Goal: Task Accomplishment & Management: Manage account settings

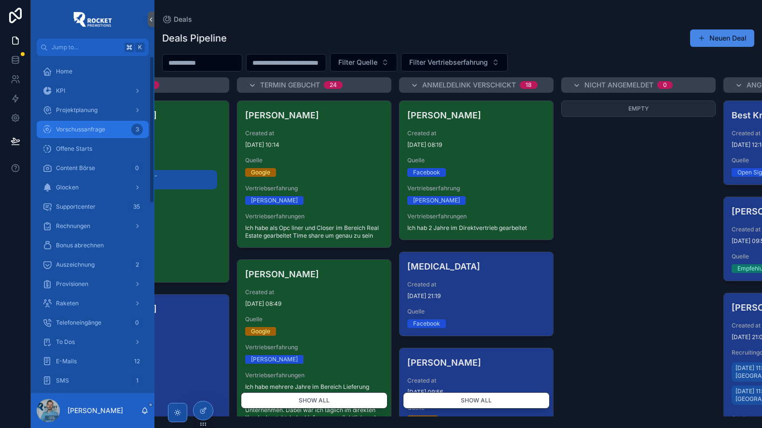
click at [83, 136] on div "Vorschussanfrage 3" at bounding box center [92, 129] width 100 height 15
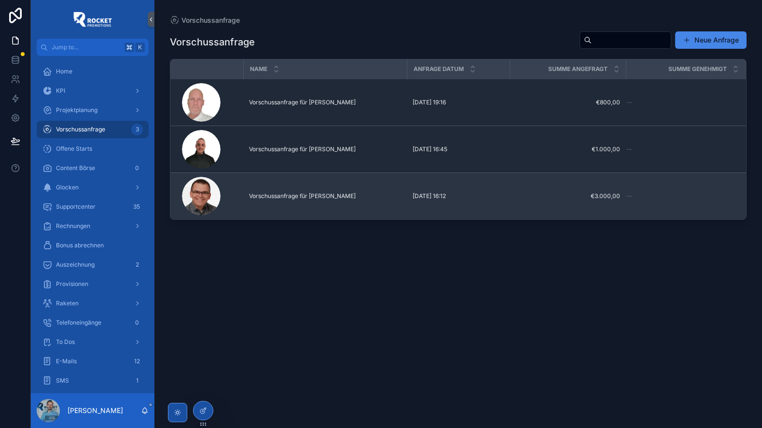
click at [303, 195] on span "Vorschussanfrage für [PERSON_NAME]" at bounding box center [302, 196] width 107 height 8
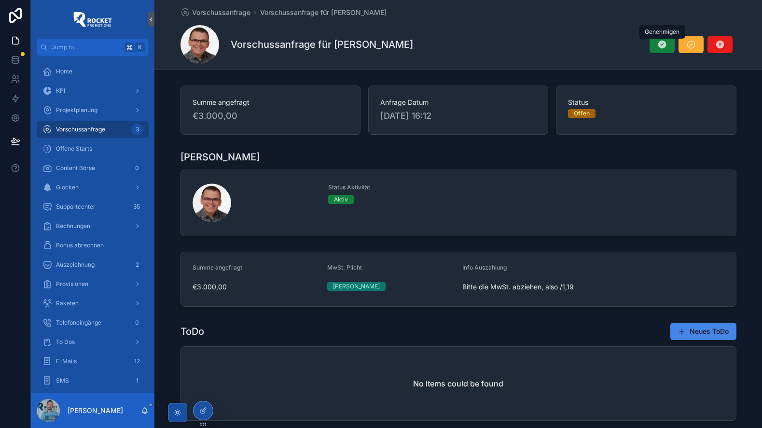
click at [663, 47] on icon "scrollable content" at bounding box center [663, 45] width 10 height 10
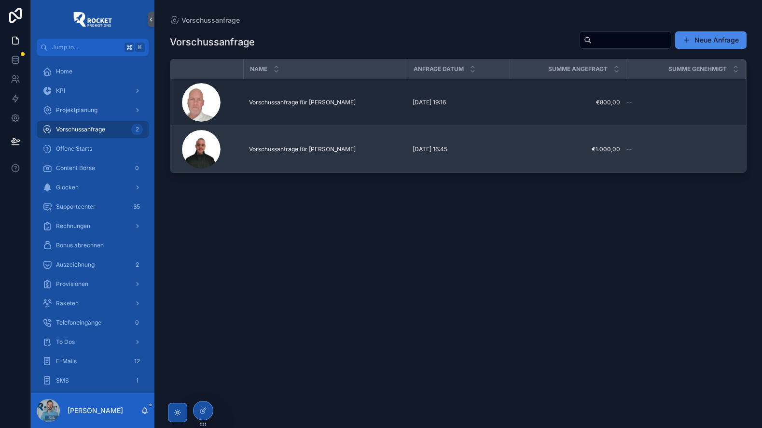
click at [332, 151] on span "Vorschussanfrage für [PERSON_NAME]" at bounding box center [302, 149] width 107 height 8
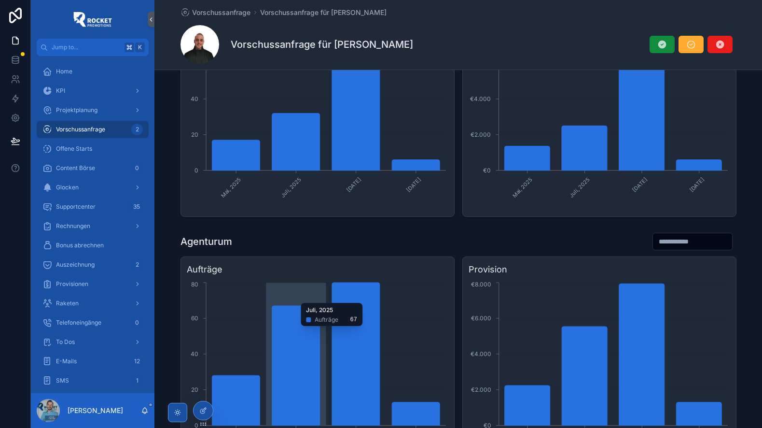
scroll to position [716, 0]
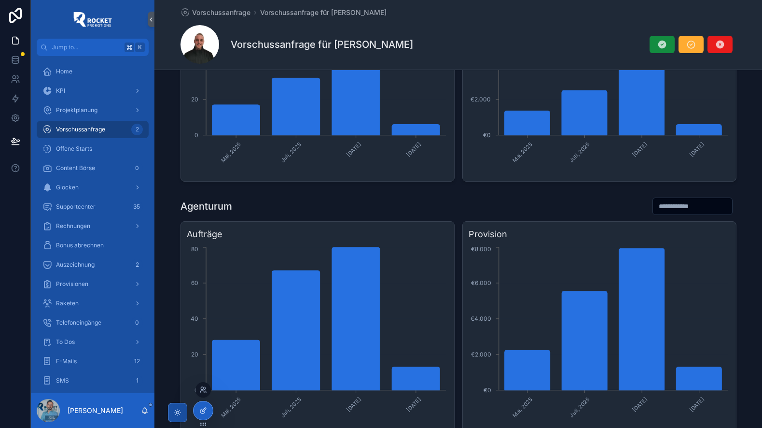
click at [203, 410] on icon at bounding box center [203, 411] width 8 height 8
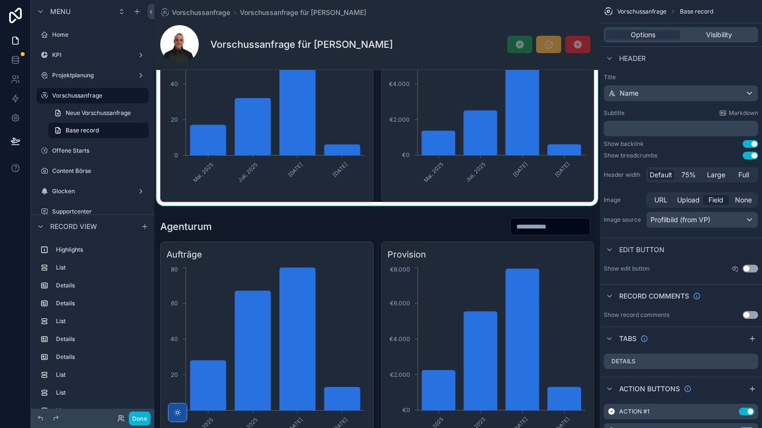
scroll to position [924, 0]
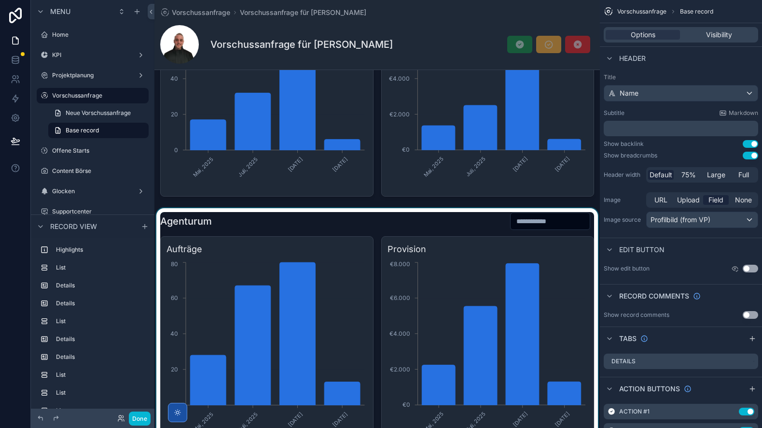
click at [275, 223] on div "scrollable content" at bounding box center [378, 331] width 446 height 247
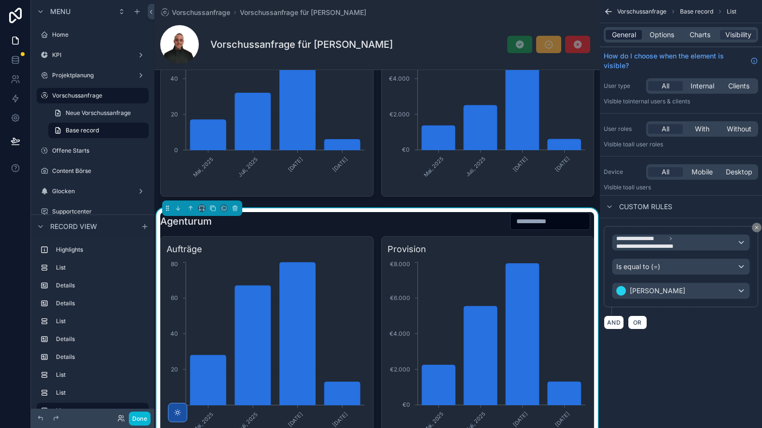
click at [622, 34] on span "General" at bounding box center [624, 35] width 24 height 10
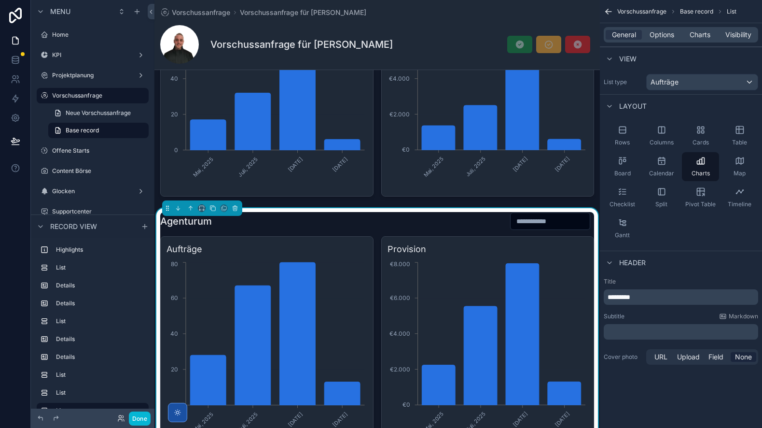
click at [666, 295] on p "*********" at bounding box center [682, 297] width 149 height 10
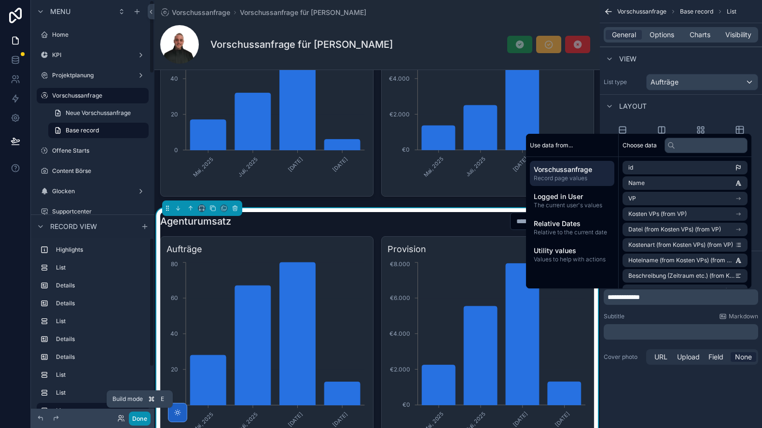
drag, startPoint x: 143, startPoint y: 417, endPoint x: 182, endPoint y: 409, distance: 39.0
click at [143, 417] on button "Done" at bounding box center [140, 418] width 22 height 14
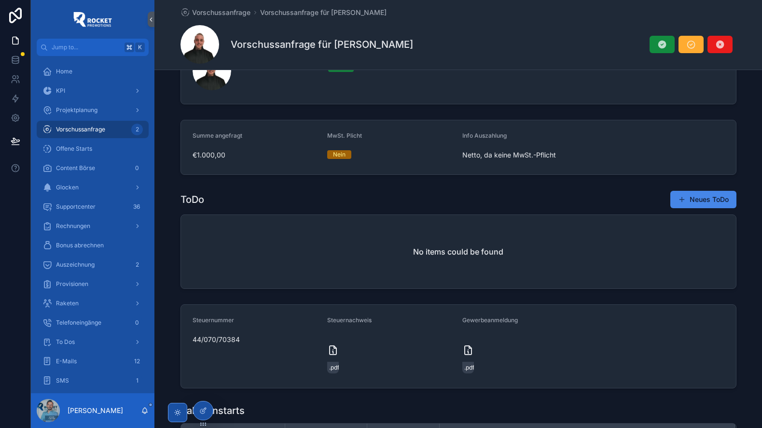
scroll to position [0, 0]
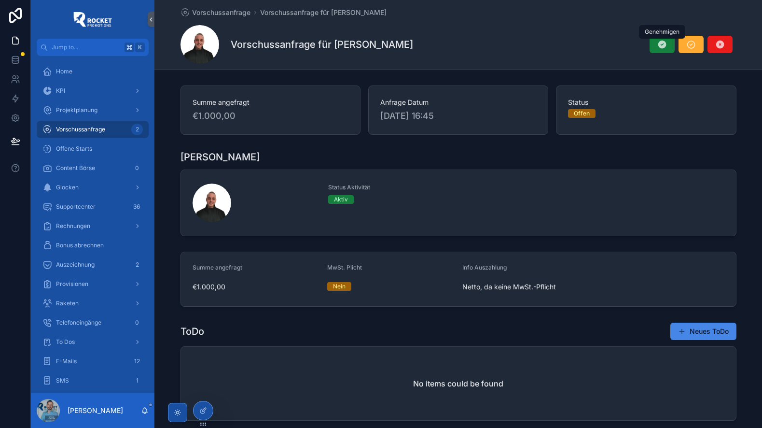
click at [661, 45] on icon "scrollable content" at bounding box center [663, 45] width 10 height 10
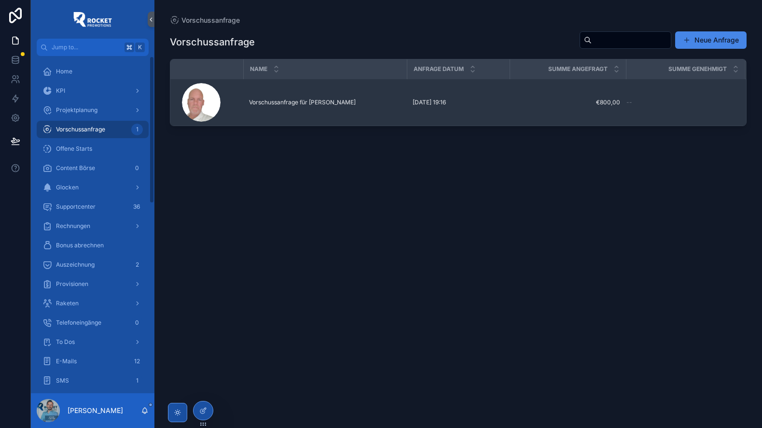
click at [328, 101] on span "Vorschussanfrage für [PERSON_NAME]" at bounding box center [302, 102] width 107 height 8
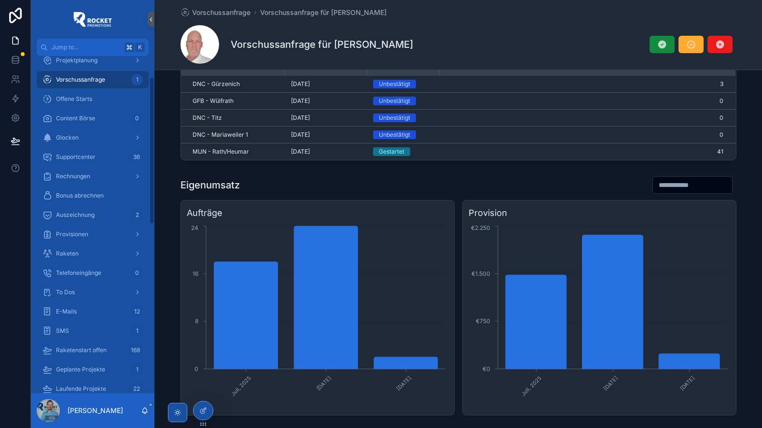
scroll to position [50, 0]
click at [83, 313] on div "E-Mails 12" at bounding box center [92, 310] width 100 height 15
